Goal: Task Accomplishment & Management: Use online tool/utility

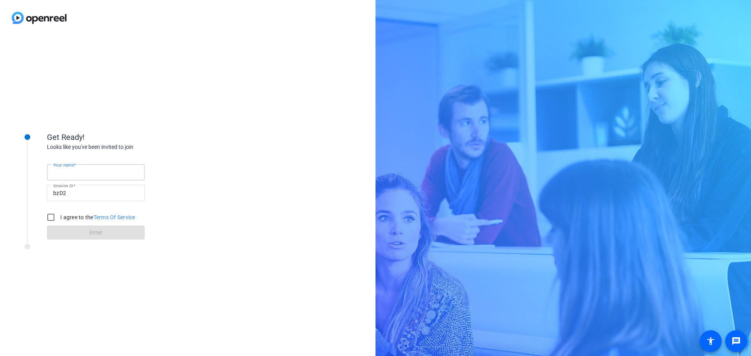
click at [85, 174] on input "Your name" at bounding box center [95, 172] width 85 height 9
type input "[PERSON_NAME]"
click at [53, 218] on input "I agree to the Terms Of Service" at bounding box center [51, 218] width 16 height 16
checkbox input "true"
click at [81, 230] on span at bounding box center [96, 232] width 98 height 19
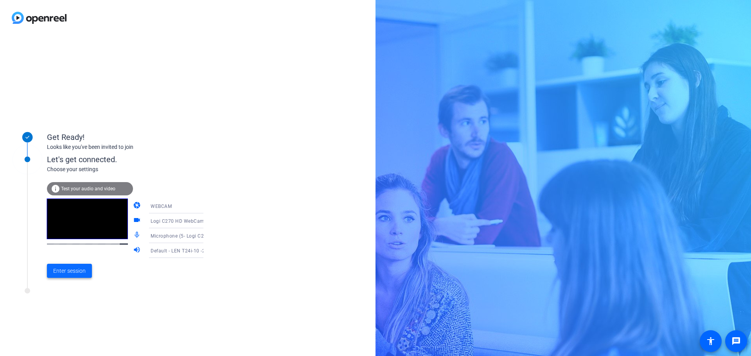
click at [66, 270] on span "Enter session" at bounding box center [69, 271] width 32 height 8
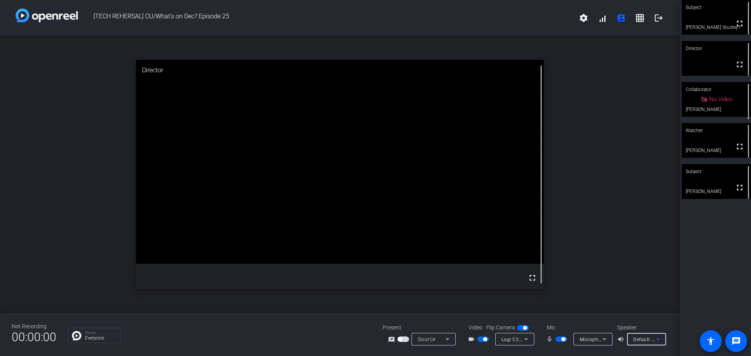
click at [659, 341] on icon at bounding box center [657, 339] width 9 height 9
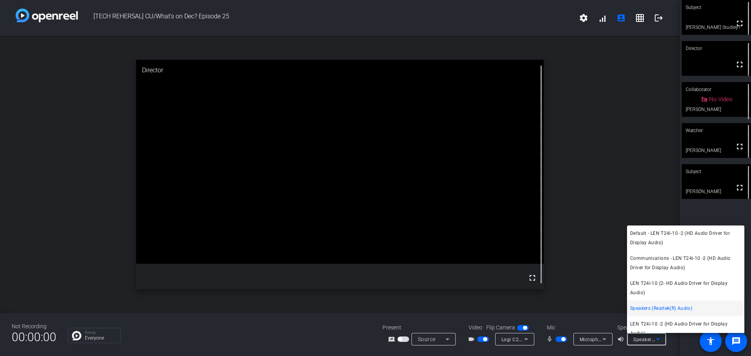
click at [558, 167] on div at bounding box center [375, 178] width 751 height 356
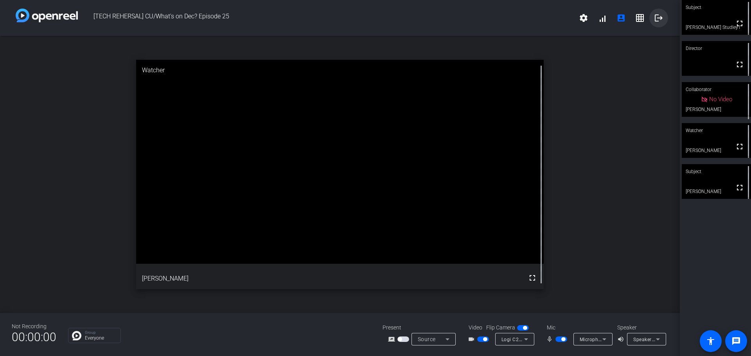
click at [657, 18] on mat-icon "logout" at bounding box center [658, 17] width 9 height 9
